Goal: Find specific page/section: Find specific page/section

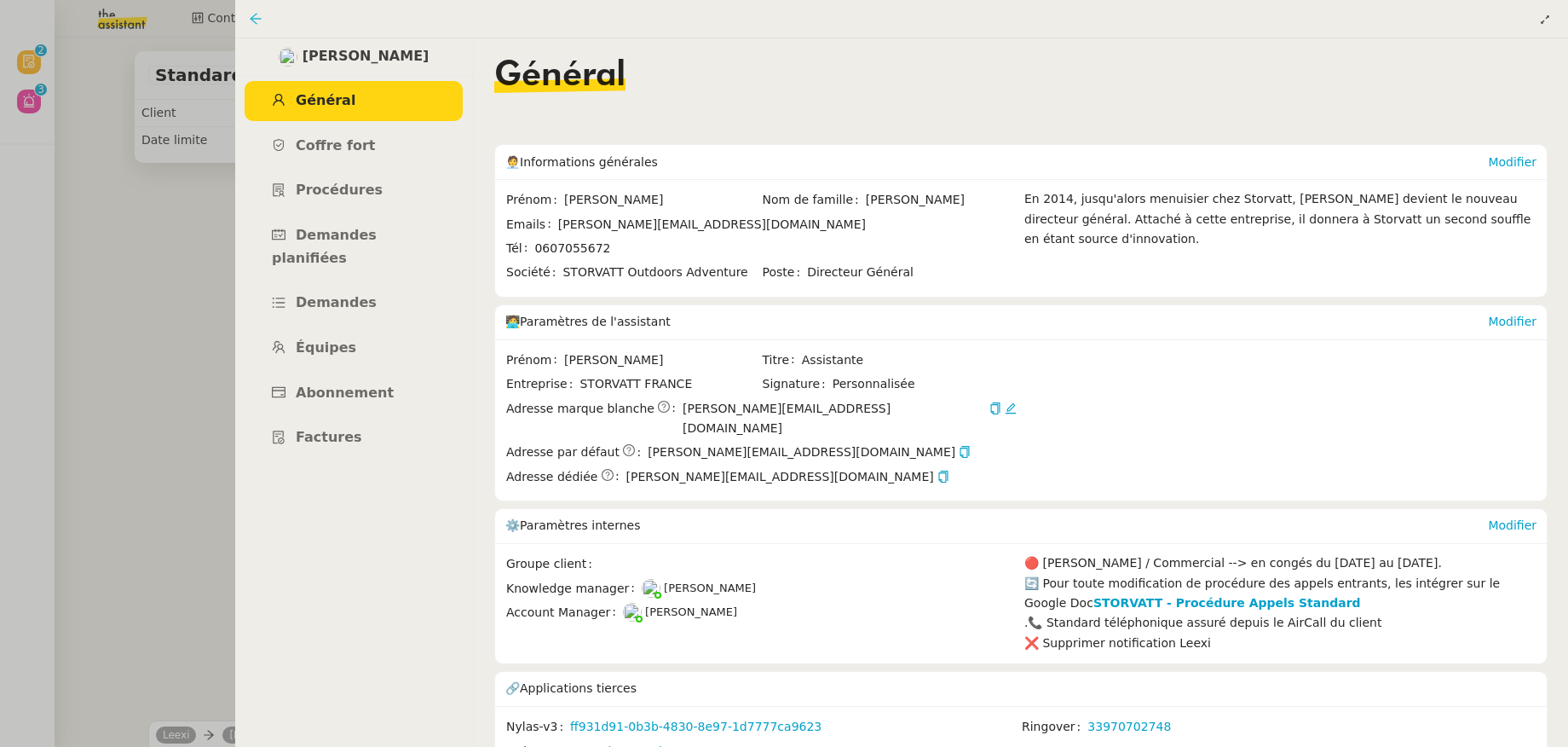
scroll to position [23391, 0]
click at [252, 22] on icon at bounding box center [256, 19] width 14 height 14
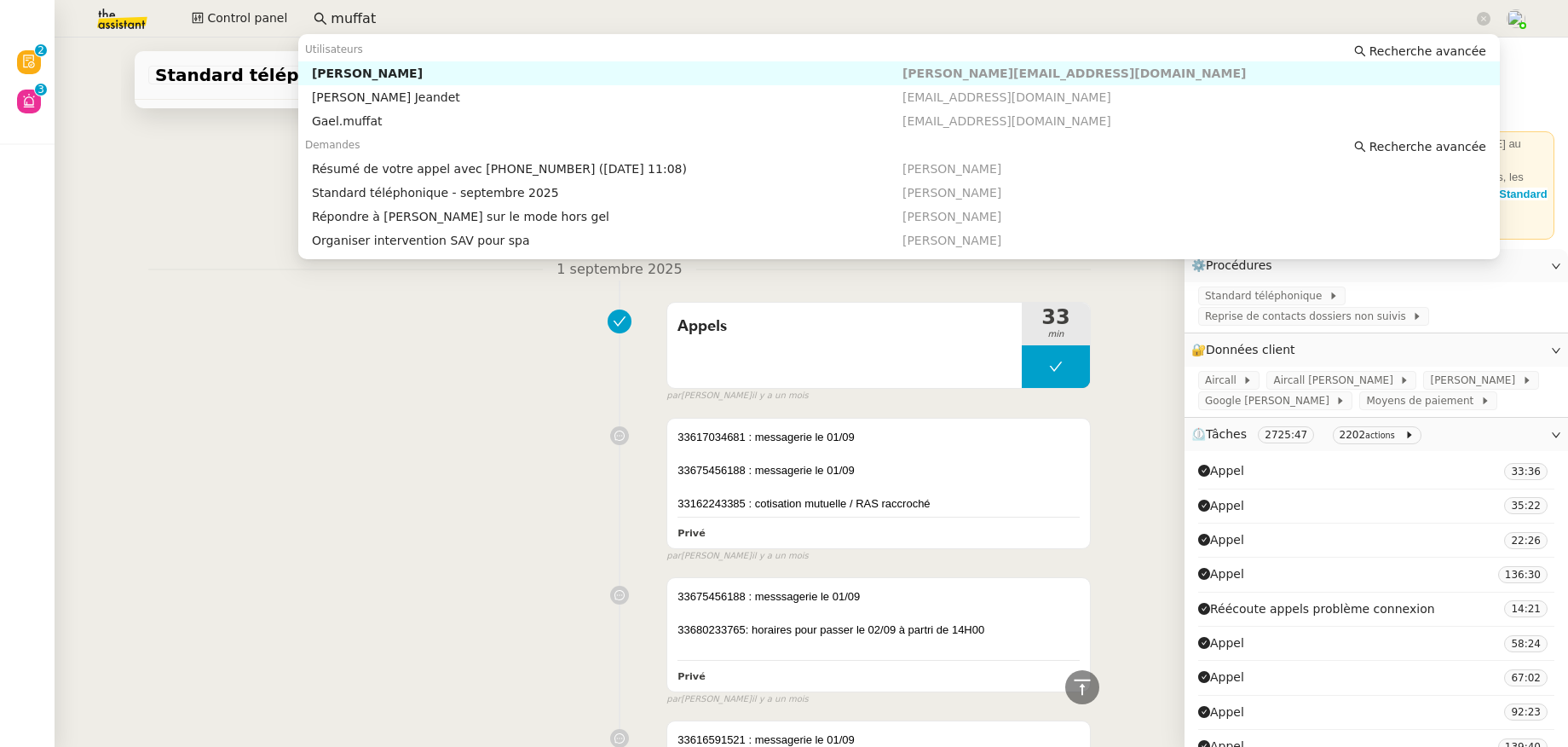
drag, startPoint x: 380, startPoint y: 24, endPoint x: 307, endPoint y: 17, distance: 73.3
click at [310, 23] on nz-input-group "muffat" at bounding box center [902, 19] width 1195 height 26
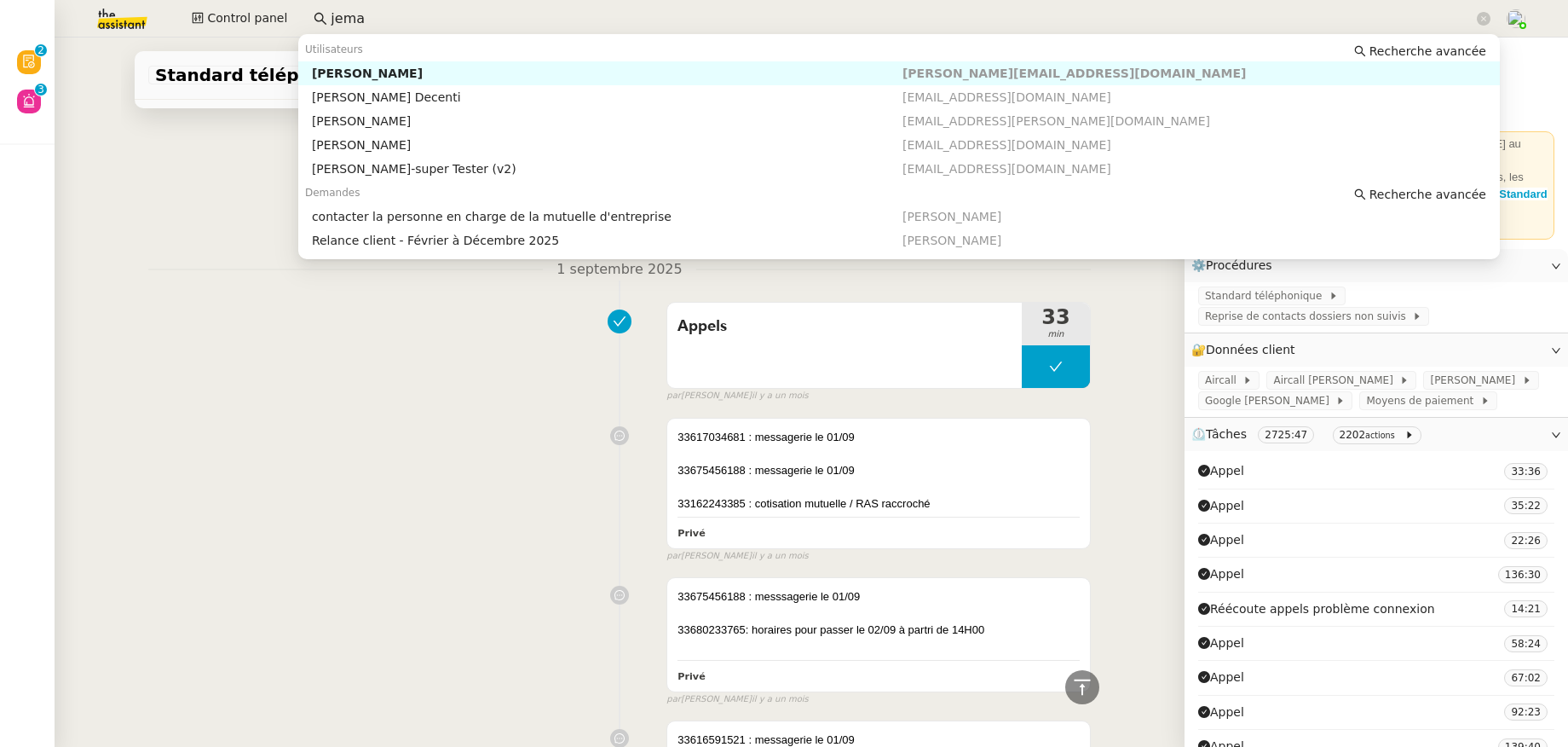
click at [355, 70] on div "[PERSON_NAME]" at bounding box center [607, 73] width 590 height 16
type input "jema"
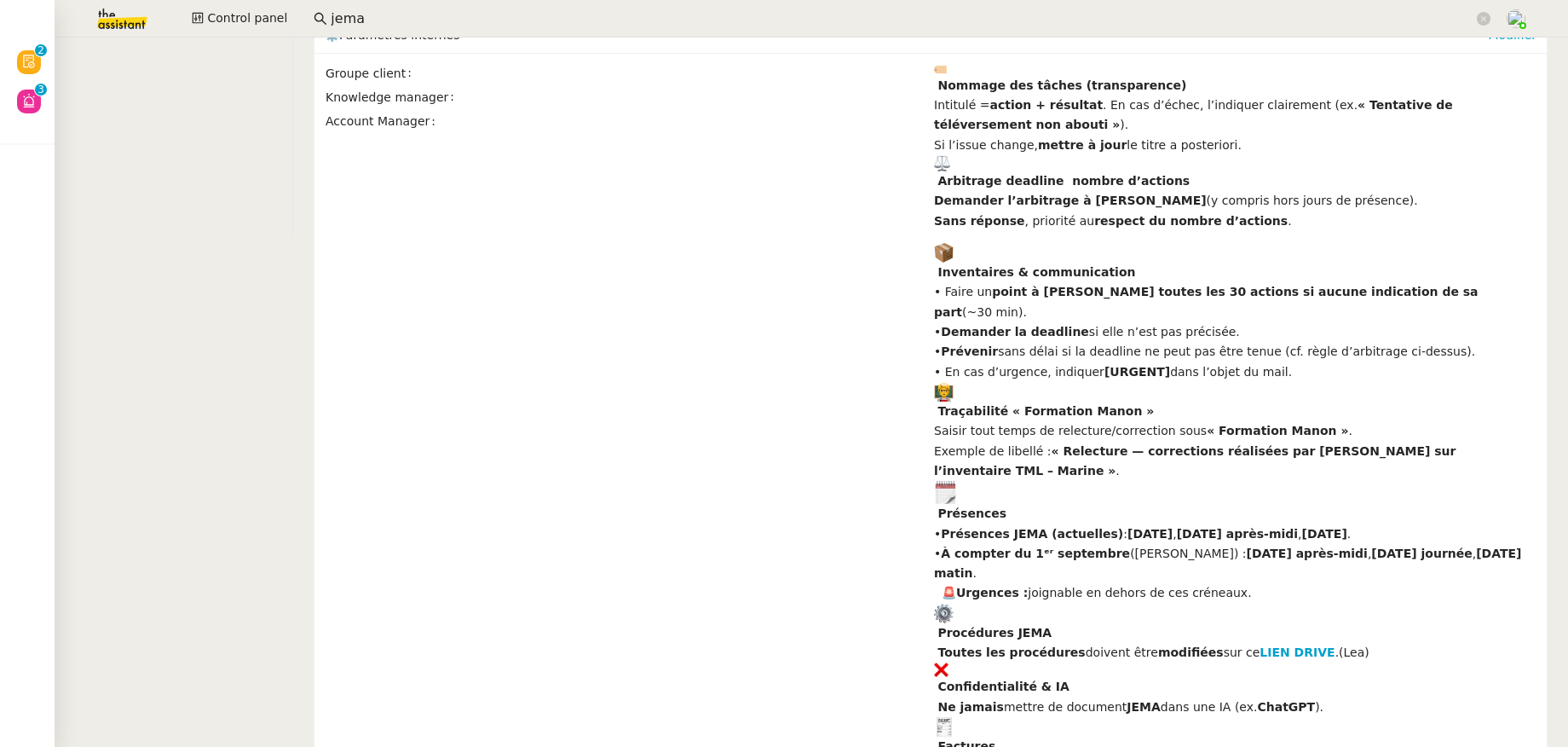
scroll to position [628, 0]
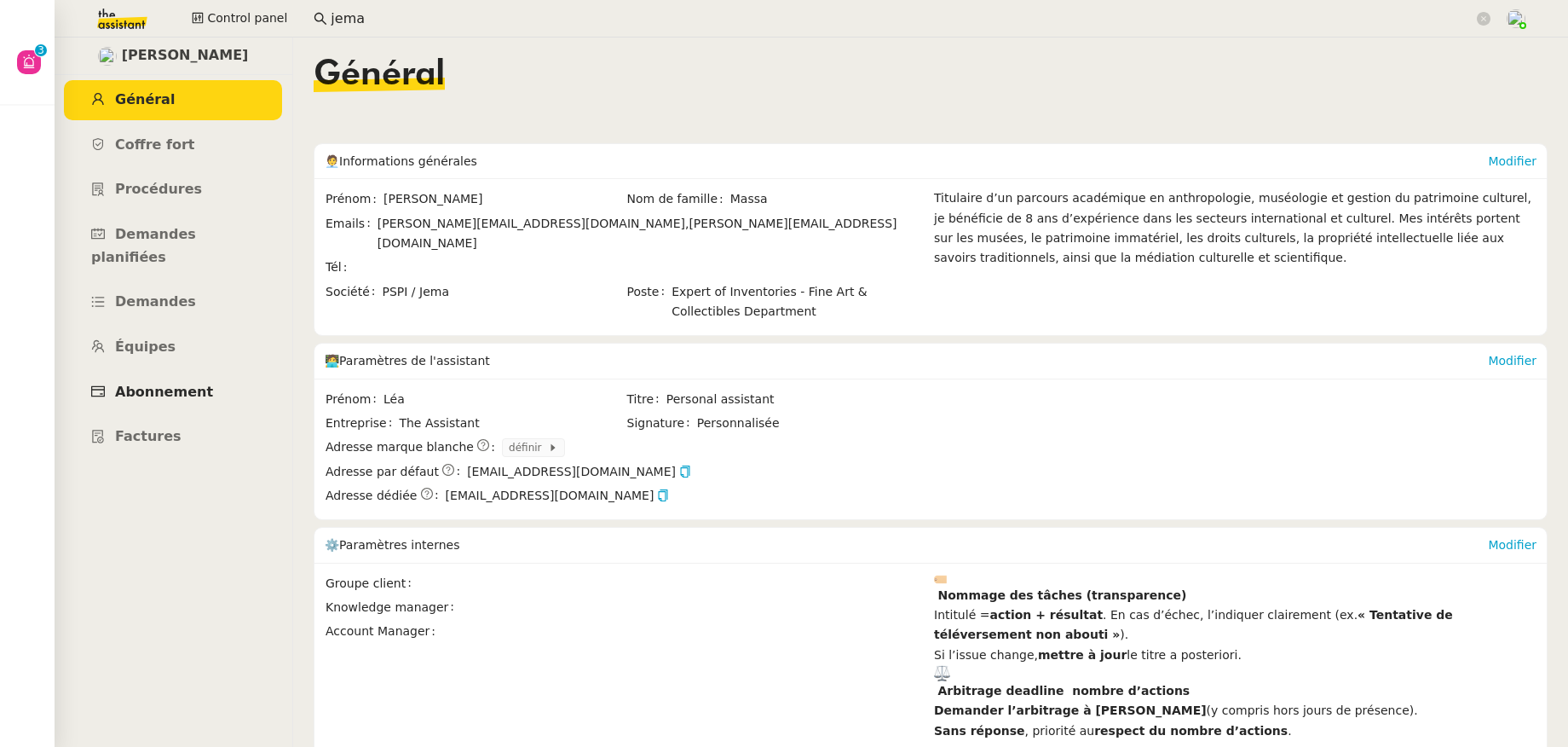
click at [145, 384] on span "Abonnement" at bounding box center [164, 391] width 98 height 16
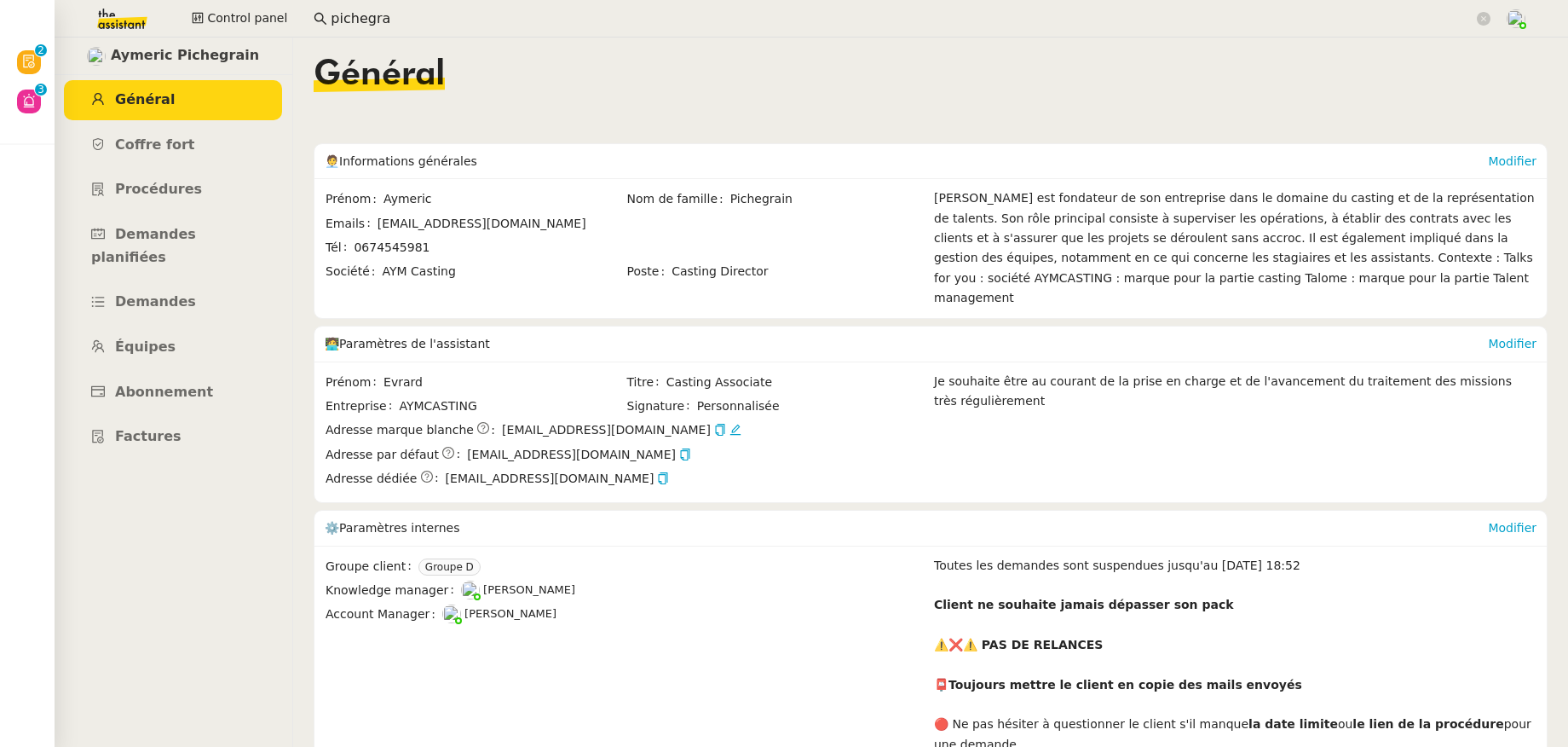
scroll to position [279, 0]
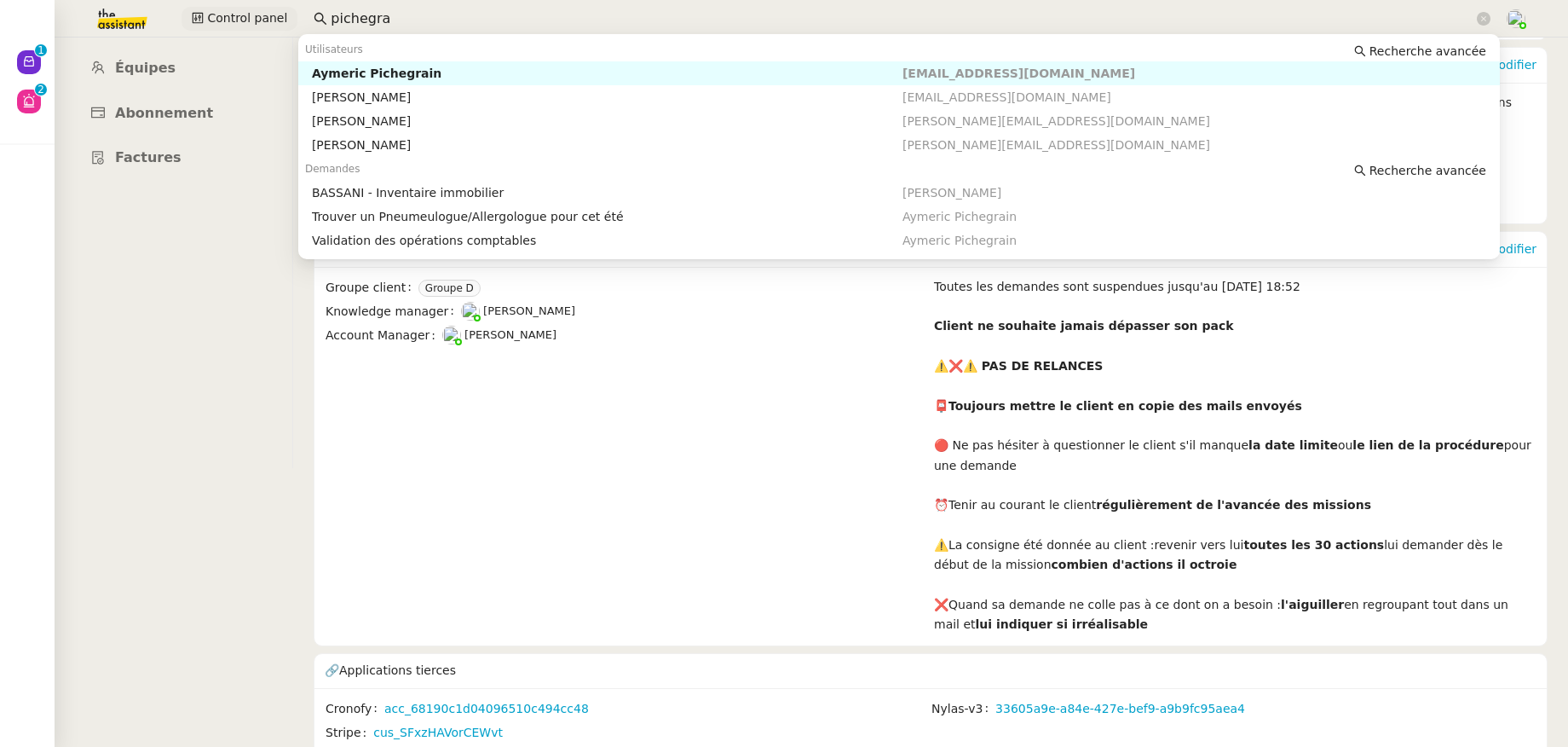
drag, startPoint x: 310, startPoint y: 17, endPoint x: 276, endPoint y: 17, distance: 34.0
click at [276, 17] on div "Control panel pichegra" at bounding box center [784, 19] width 1483 height 37
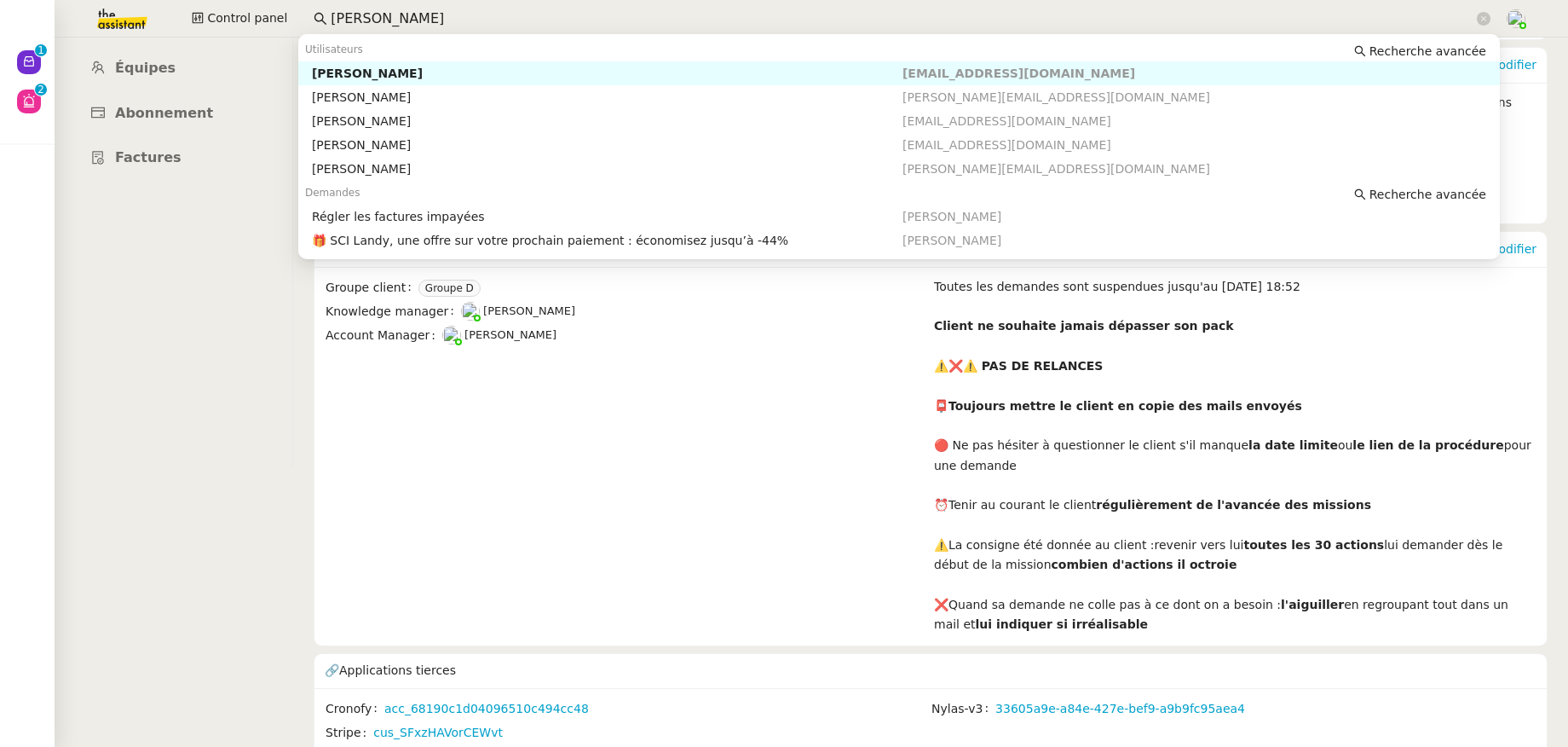
click at [349, 79] on div "[PERSON_NAME]" at bounding box center [607, 73] width 590 height 16
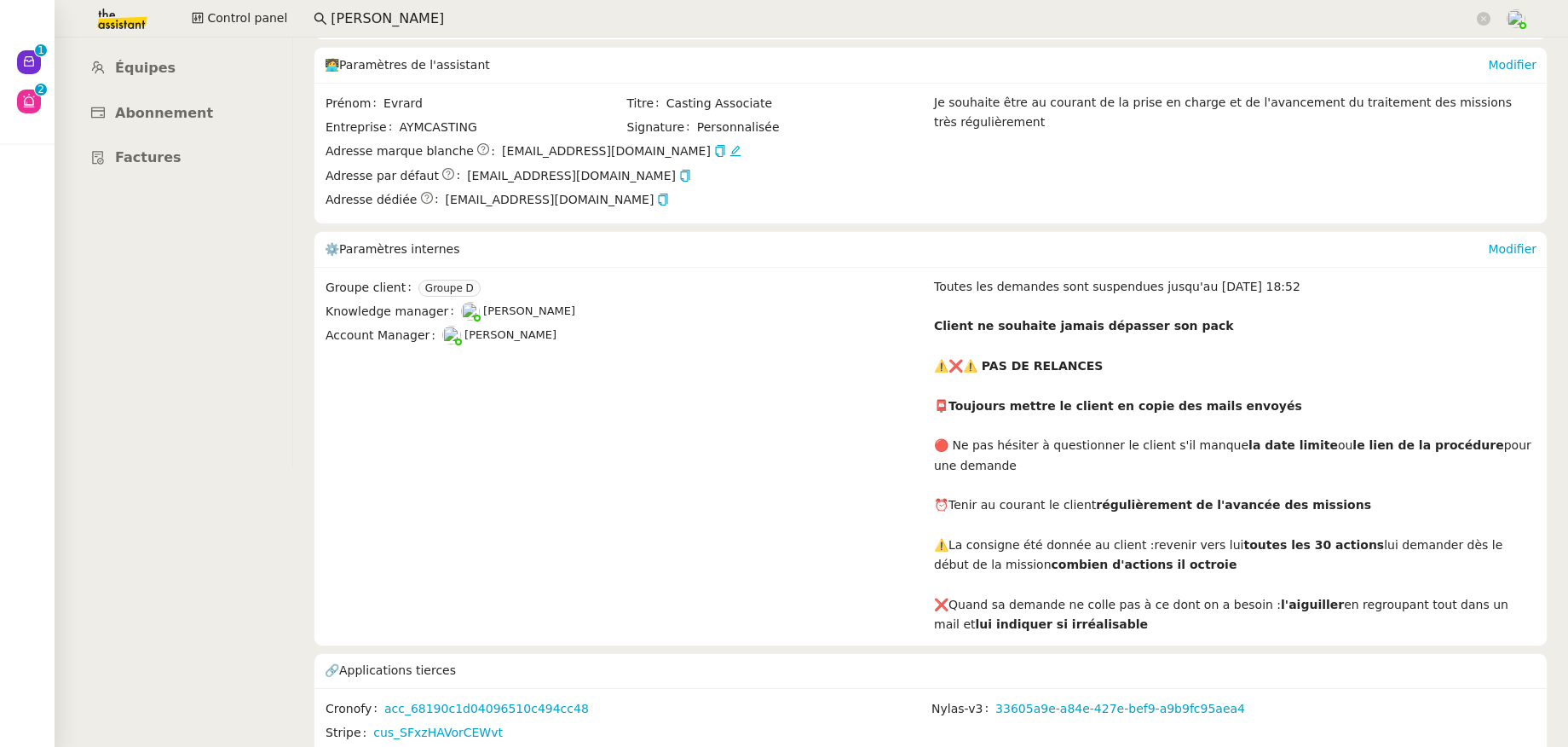
scroll to position [159, 0]
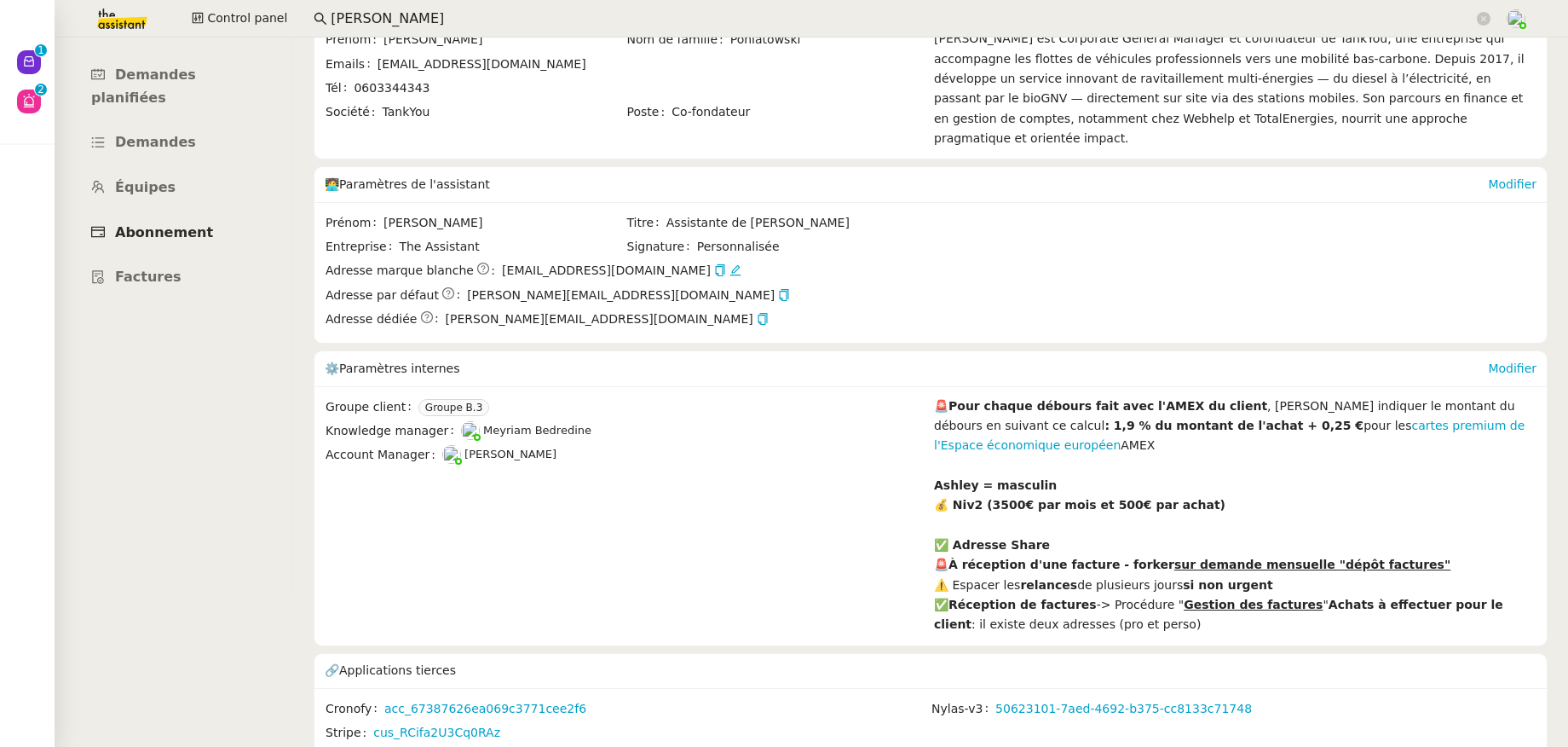
click at [172, 224] on span "Abonnement" at bounding box center [164, 232] width 98 height 16
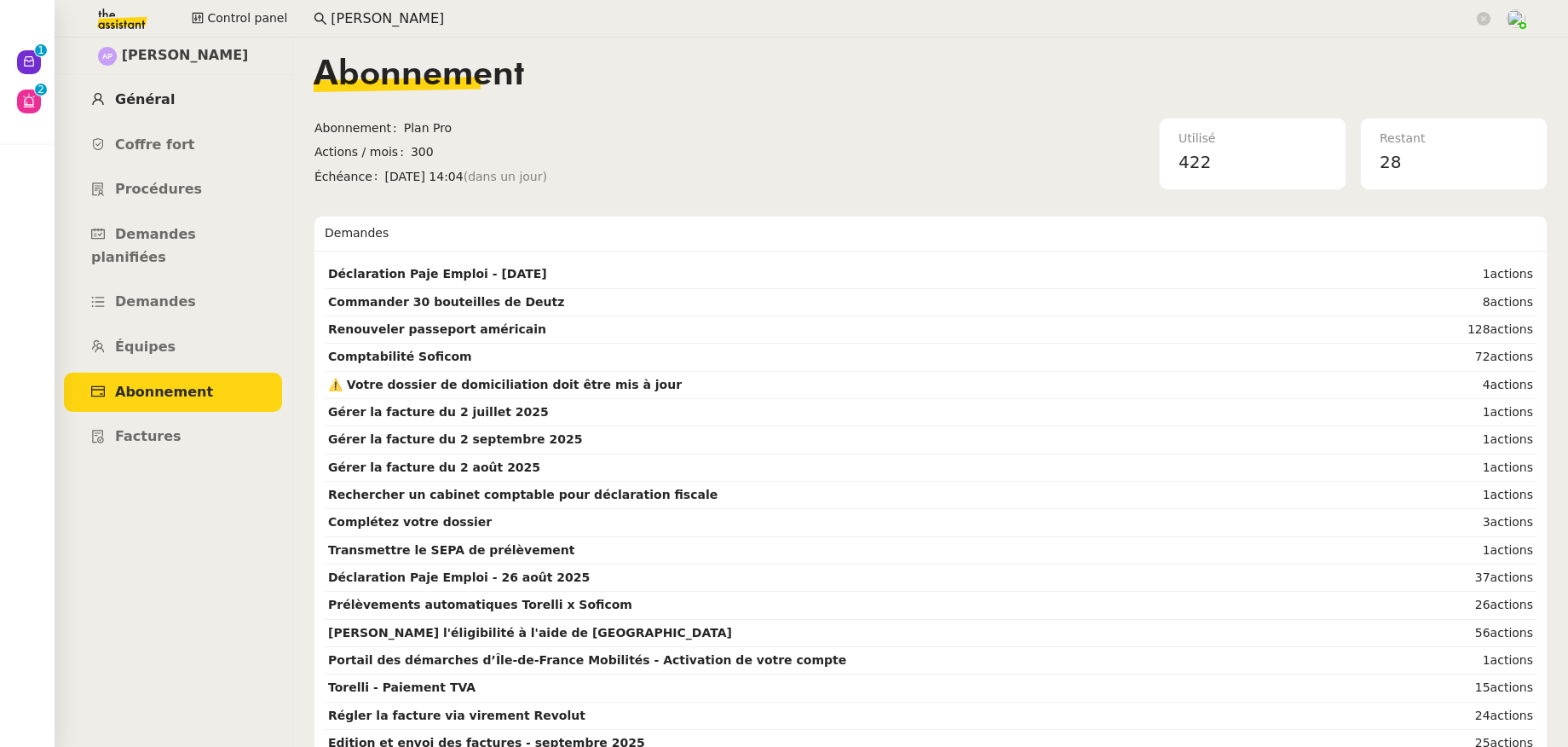
click at [155, 100] on span "Général" at bounding box center [145, 98] width 59 height 16
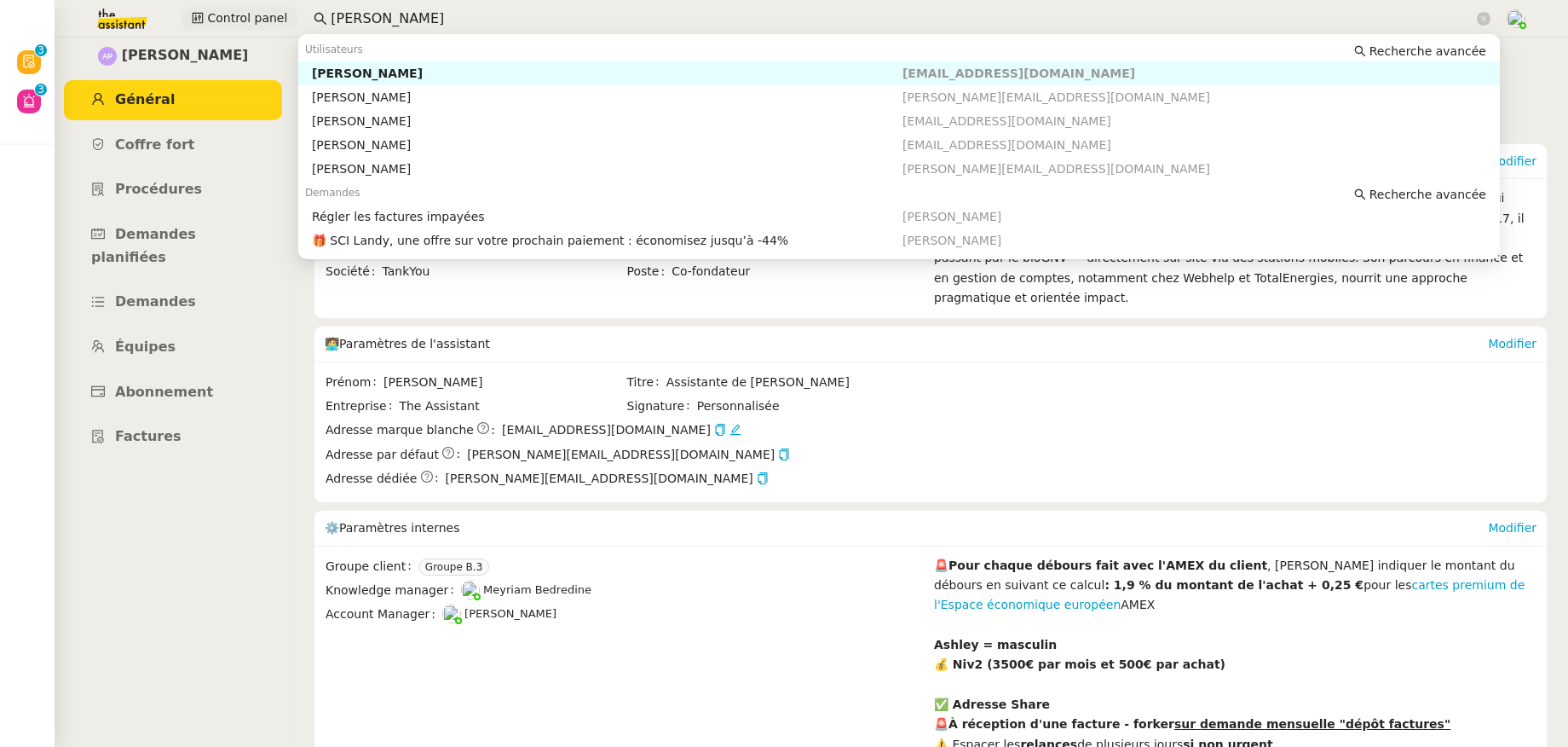
drag, startPoint x: 384, startPoint y: 19, endPoint x: 275, endPoint y: 19, distance: 109.0
click at [276, 19] on div "Control panel [PERSON_NAME]" at bounding box center [784, 19] width 1483 height 37
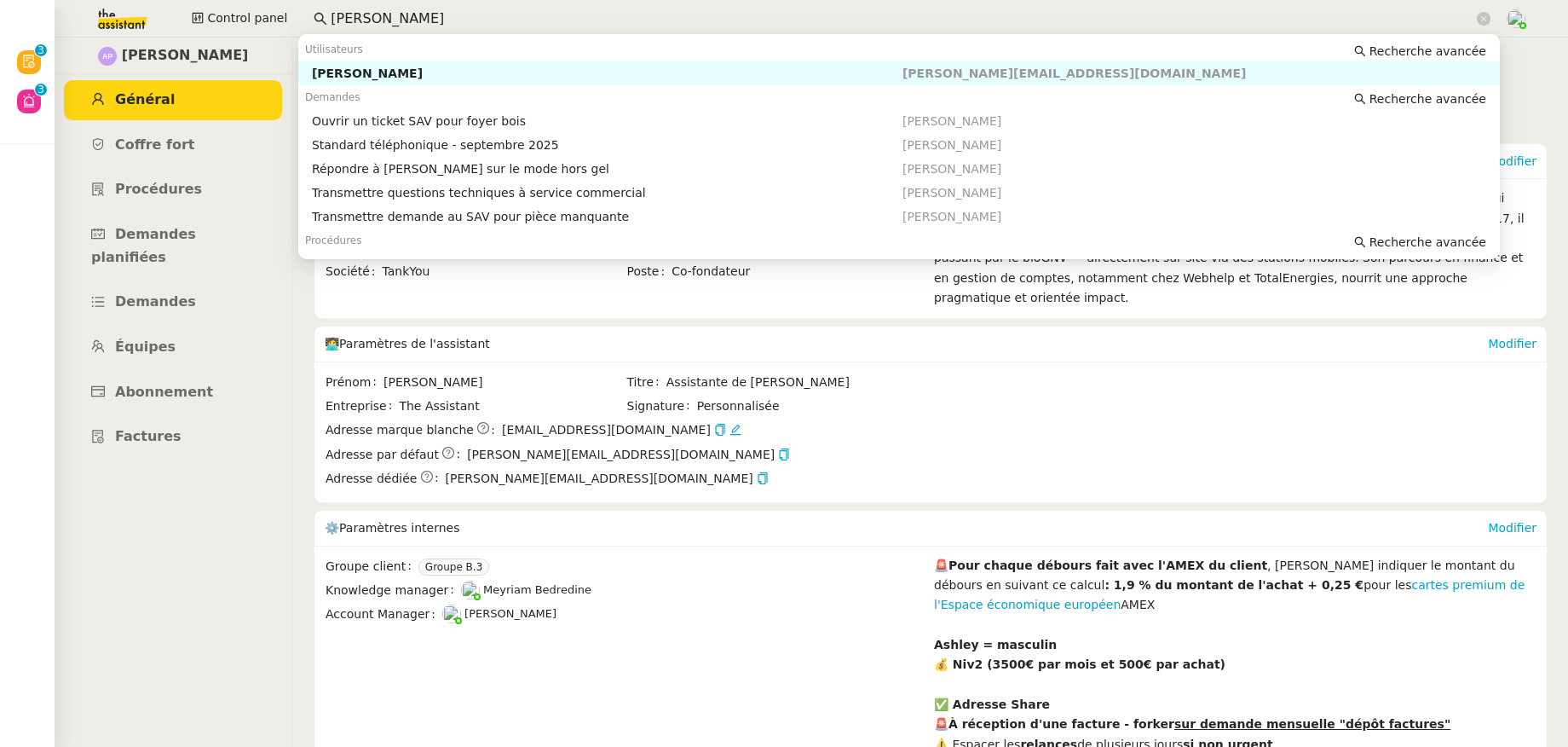
click at [383, 76] on div "[PERSON_NAME]" at bounding box center [607, 73] width 590 height 16
type input "[PERSON_NAME]"
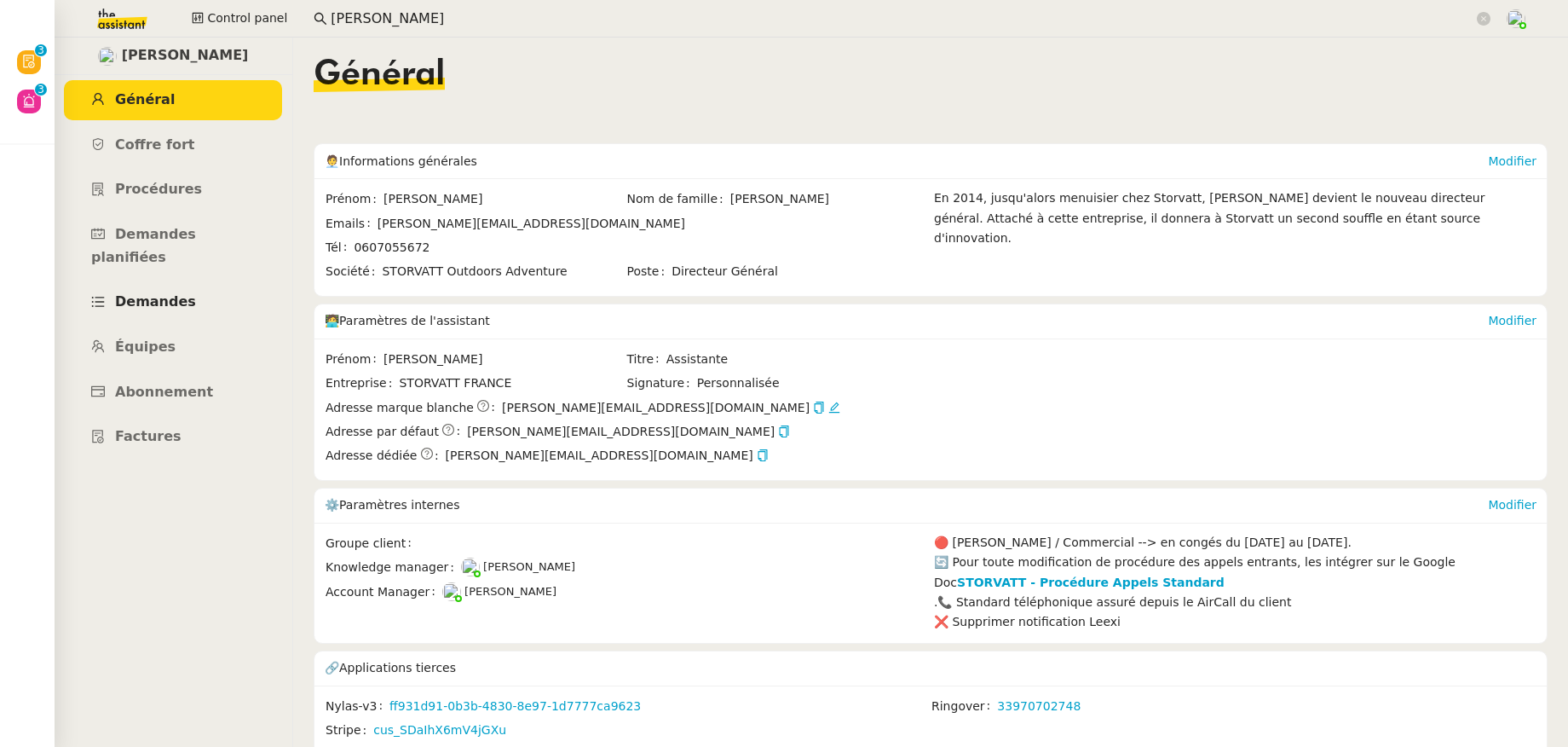
click at [155, 282] on link "Demandes" at bounding box center [172, 301] width 218 height 40
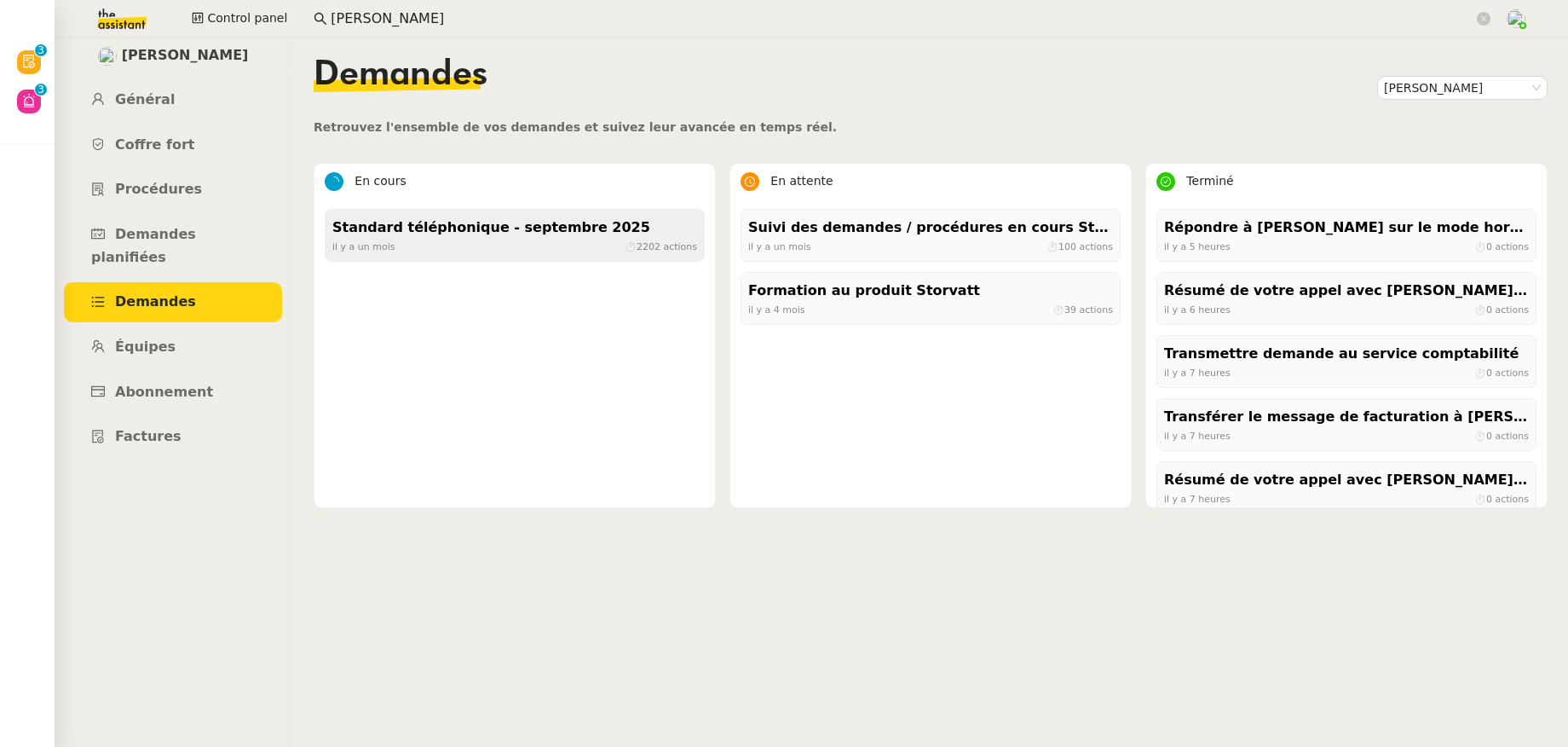
click at [504, 243] on div "[DATE] ⏱ 2202 actions" at bounding box center [515, 247] width 365 height 16
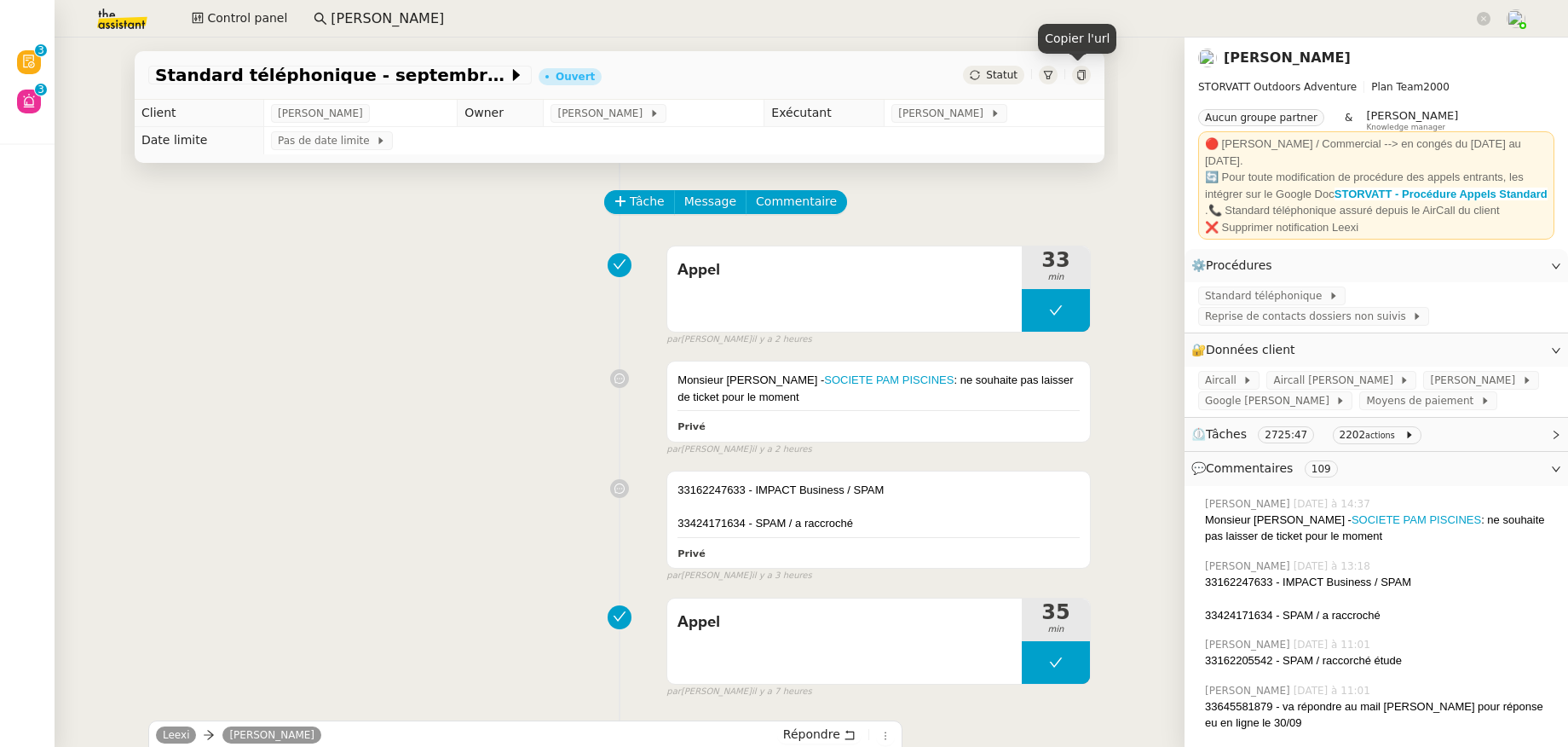
click at [1080, 71] on icon at bounding box center [1081, 74] width 10 height 10
